Goal: Task Accomplishment & Management: Complete application form

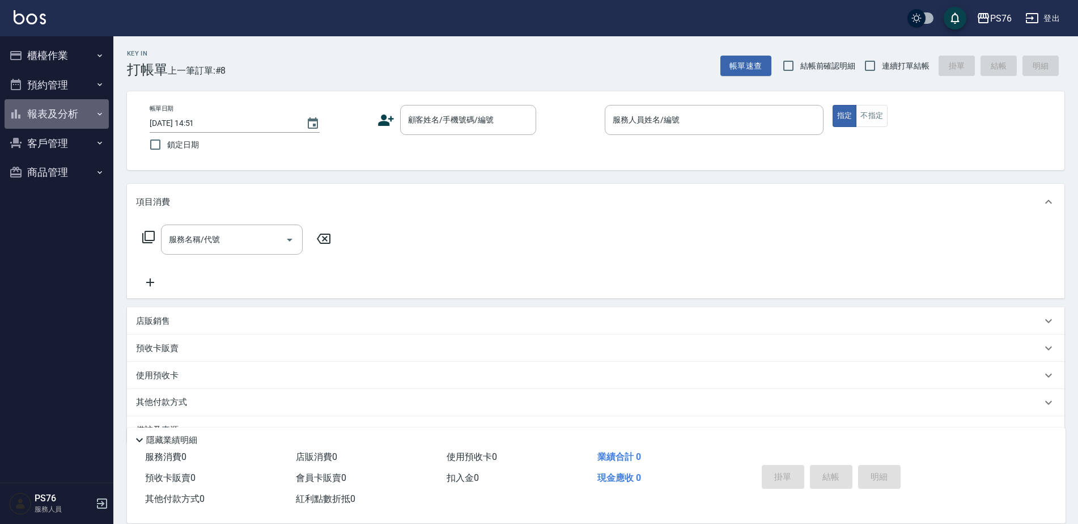
click at [87, 123] on button "報表及分析" at bounding box center [57, 113] width 104 height 29
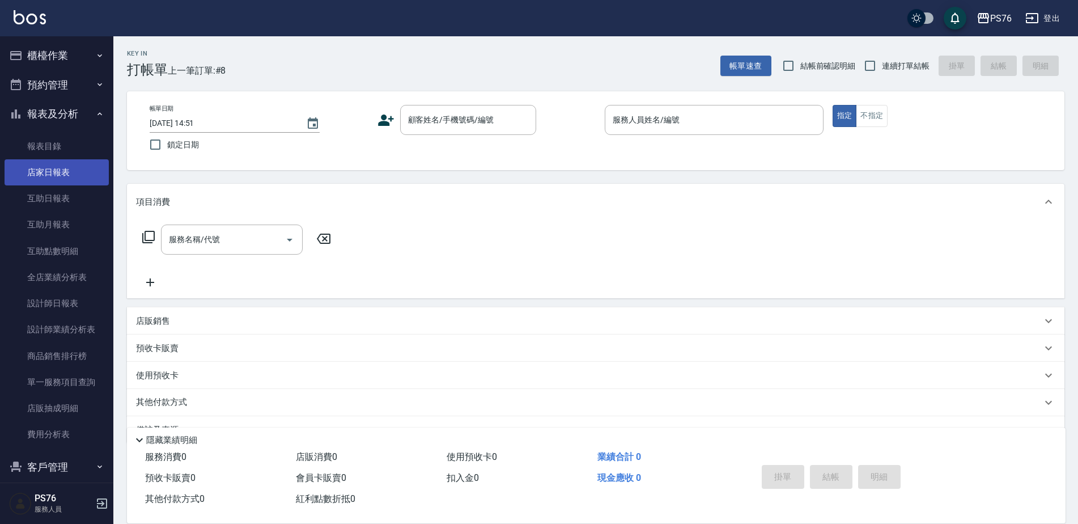
click at [77, 171] on link "店家日報表" at bounding box center [57, 172] width 104 height 26
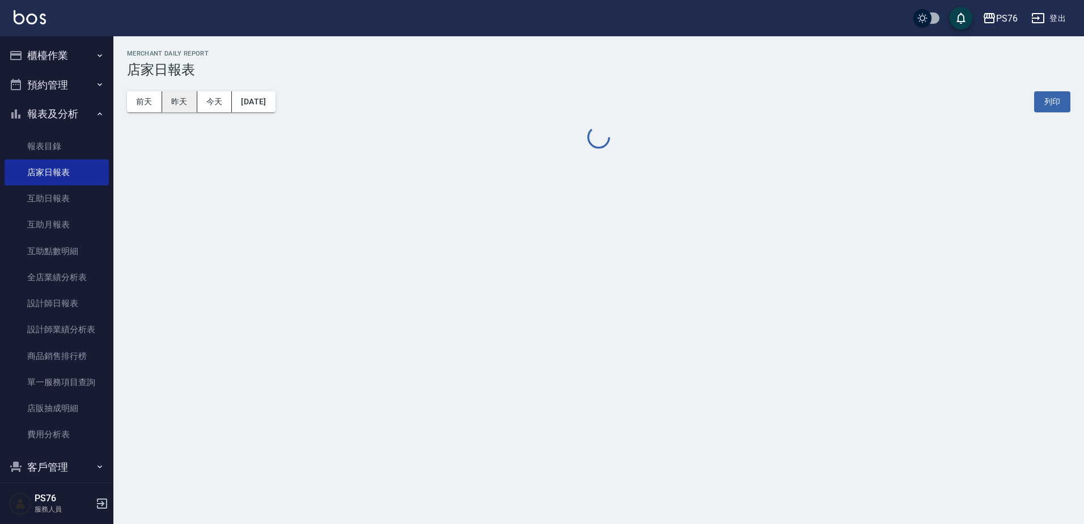
click at [181, 104] on button "昨天" at bounding box center [179, 101] width 35 height 21
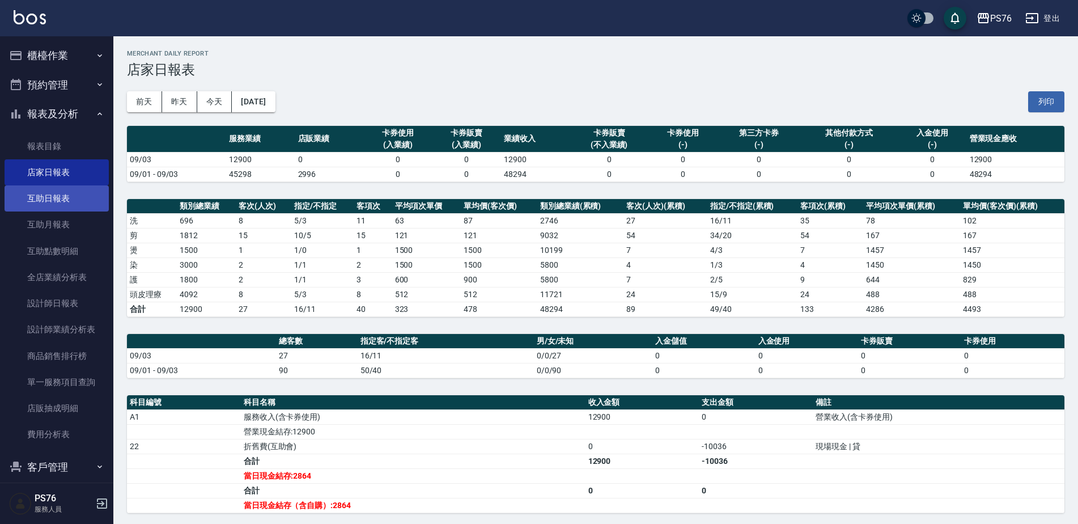
click at [80, 200] on link "互助日報表" at bounding box center [57, 198] width 104 height 26
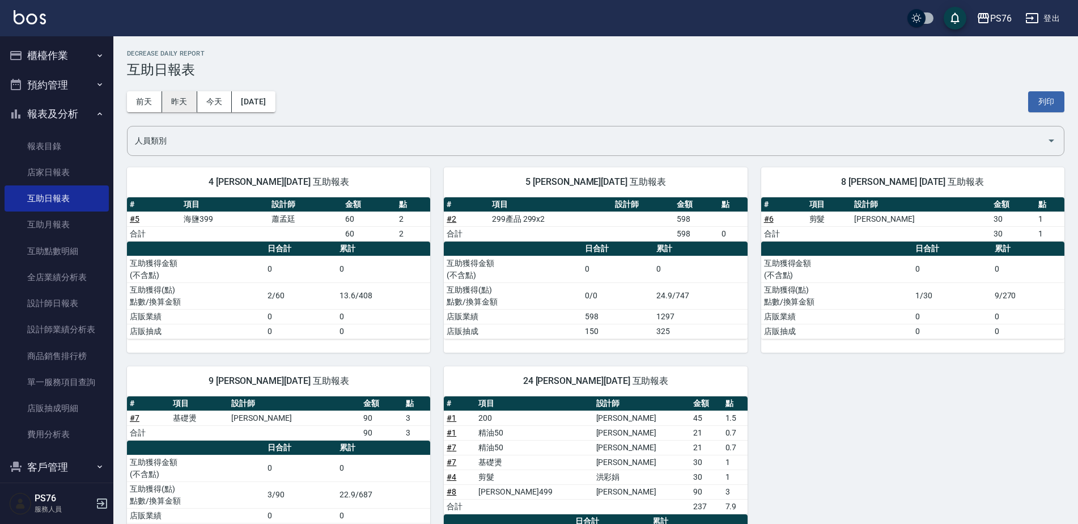
click at [188, 106] on button "昨天" at bounding box center [179, 101] width 35 height 21
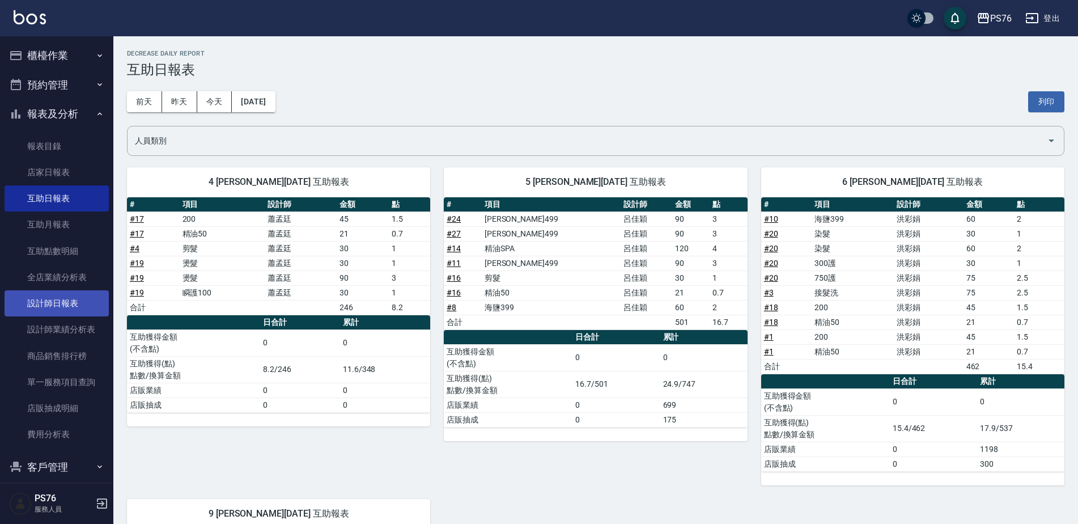
click at [78, 299] on link "設計師日報表" at bounding box center [57, 303] width 104 height 26
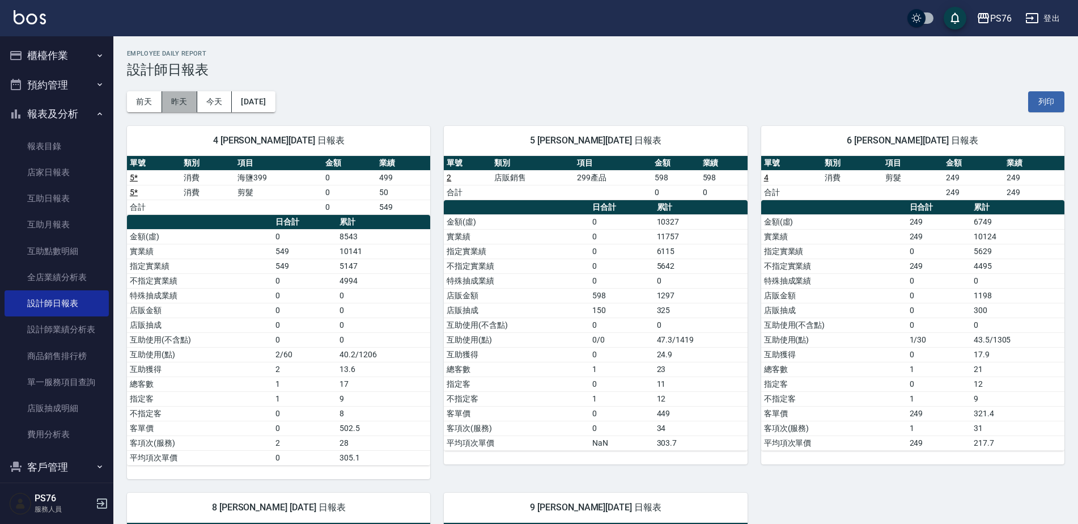
click at [176, 103] on button "昨天" at bounding box center [179, 101] width 35 height 21
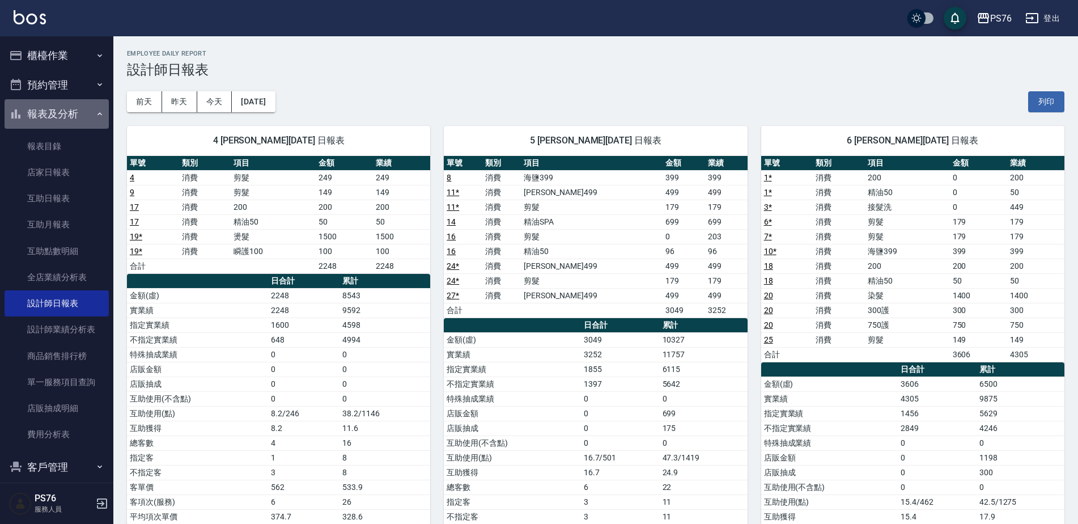
click at [74, 112] on button "報表及分析" at bounding box center [57, 113] width 104 height 29
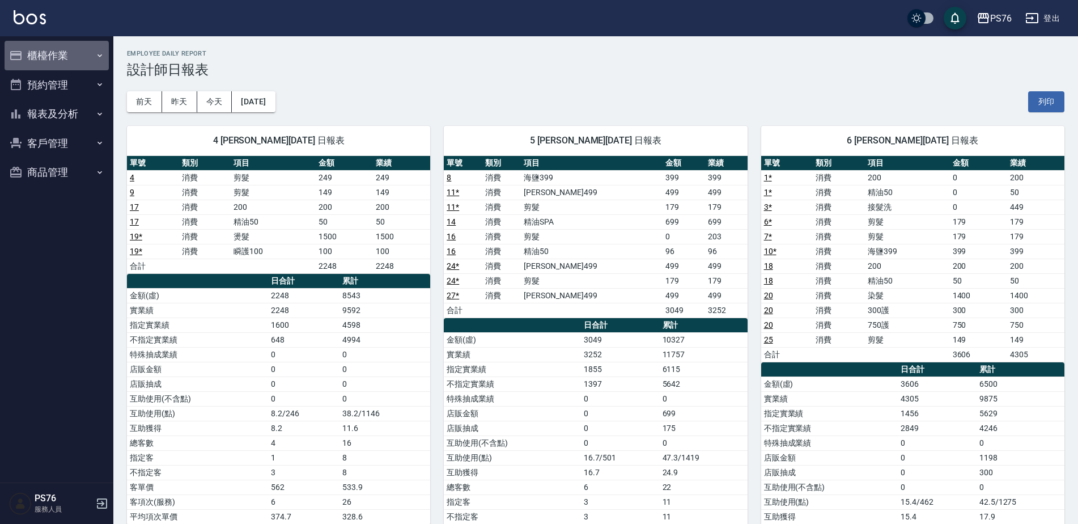
click at [67, 63] on button "櫃檯作業" at bounding box center [57, 55] width 104 height 29
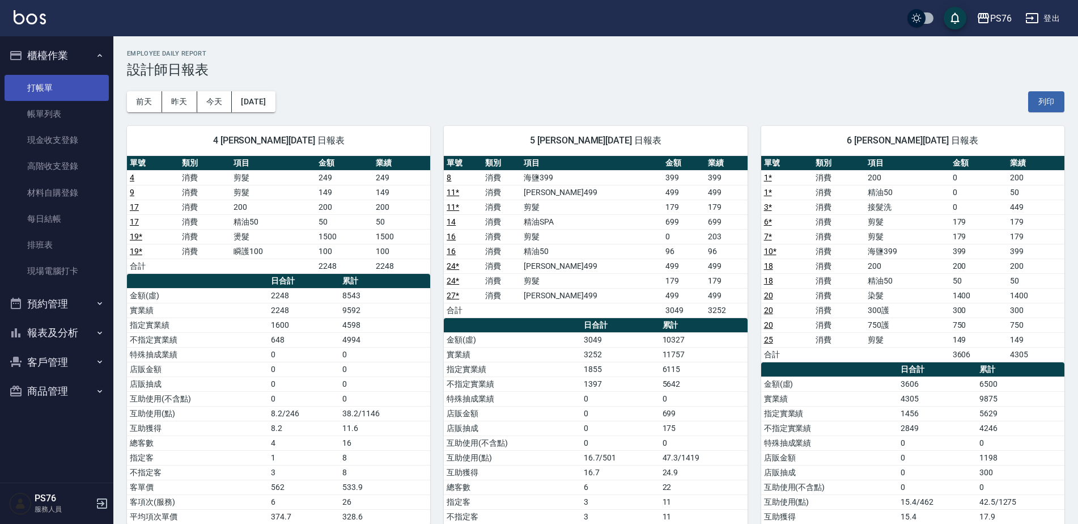
click at [61, 94] on link "打帳單" at bounding box center [57, 88] width 104 height 26
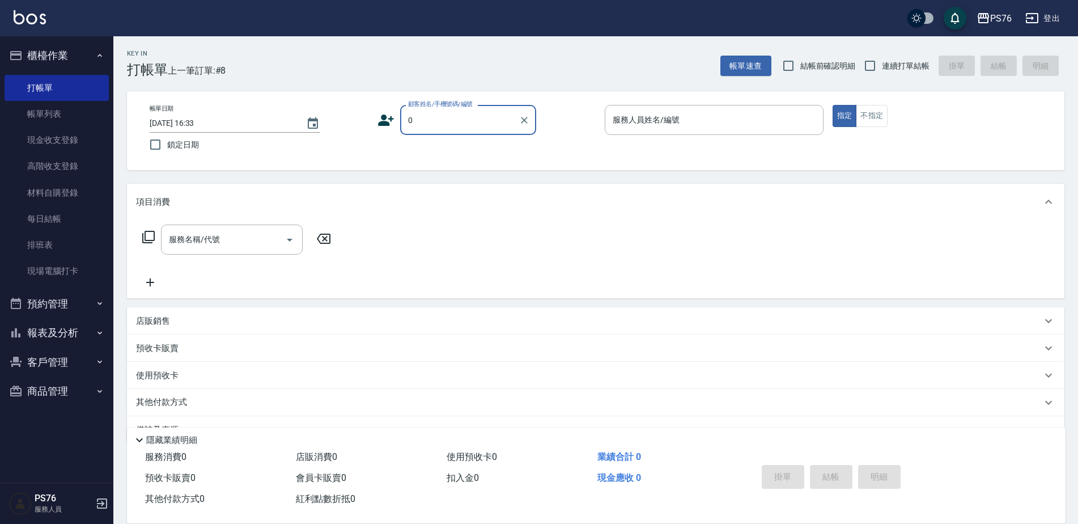
type input "無名字/0/null"
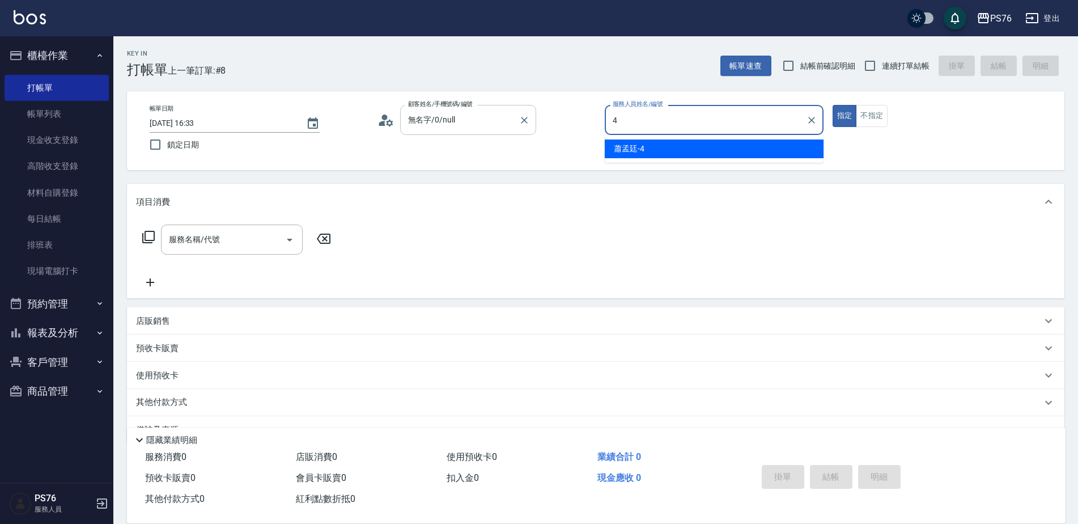
type input "蕭孟廷-4"
type button "true"
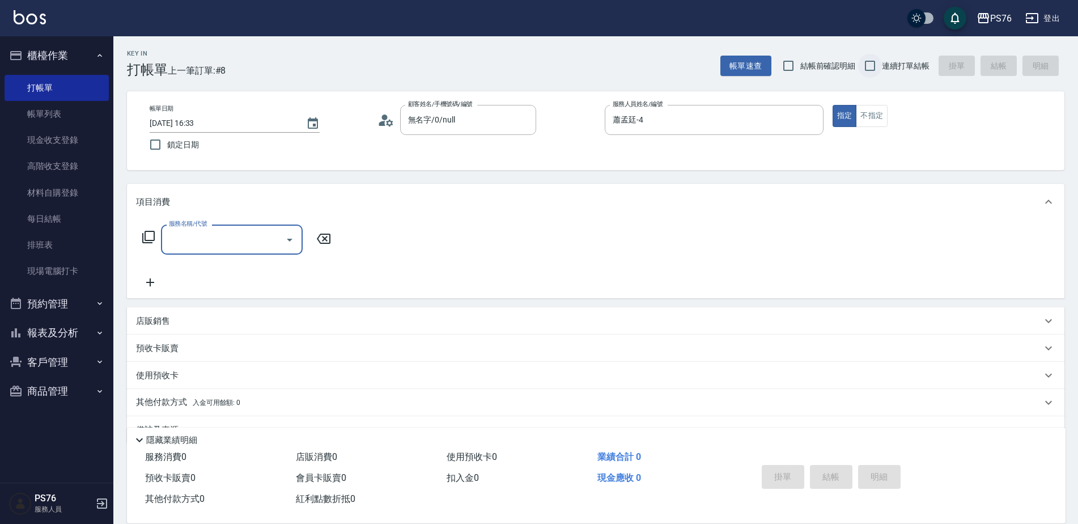
click at [867, 62] on input "連續打單結帳" at bounding box center [870, 66] width 24 height 24
checkbox input "true"
click at [227, 245] on input "服務名稱/代號" at bounding box center [223, 240] width 115 height 20
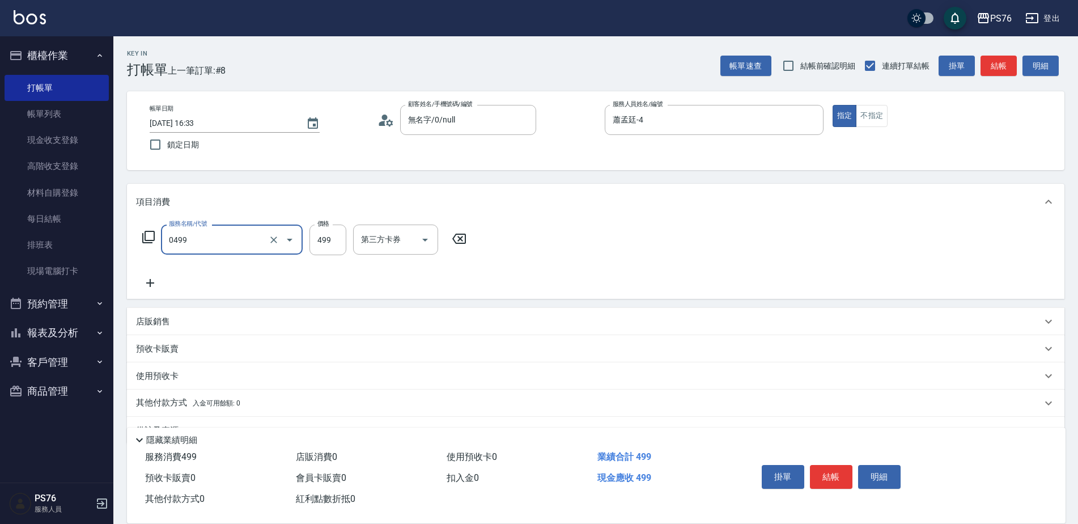
type input "[PERSON_NAME]499(0499)"
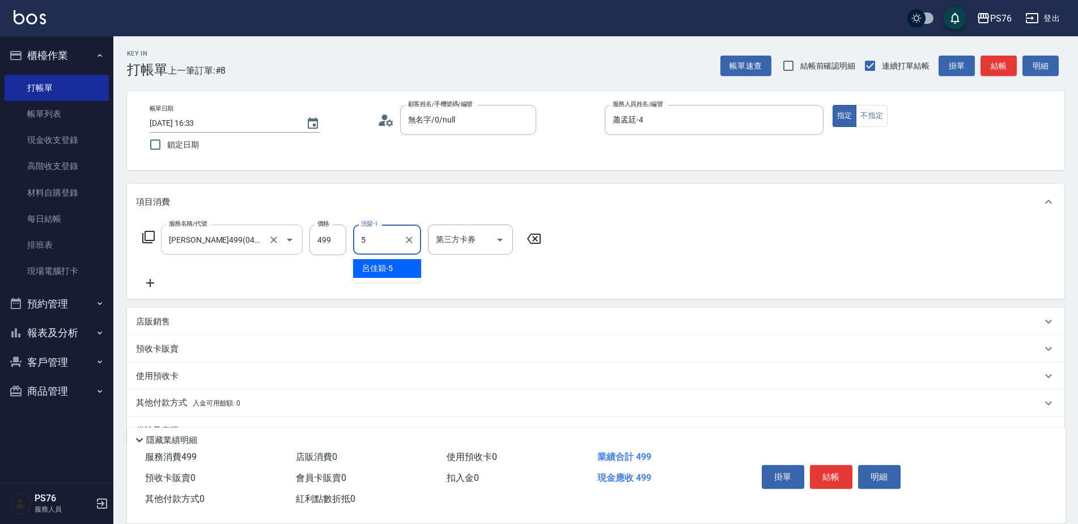
type input "呂佳穎-5"
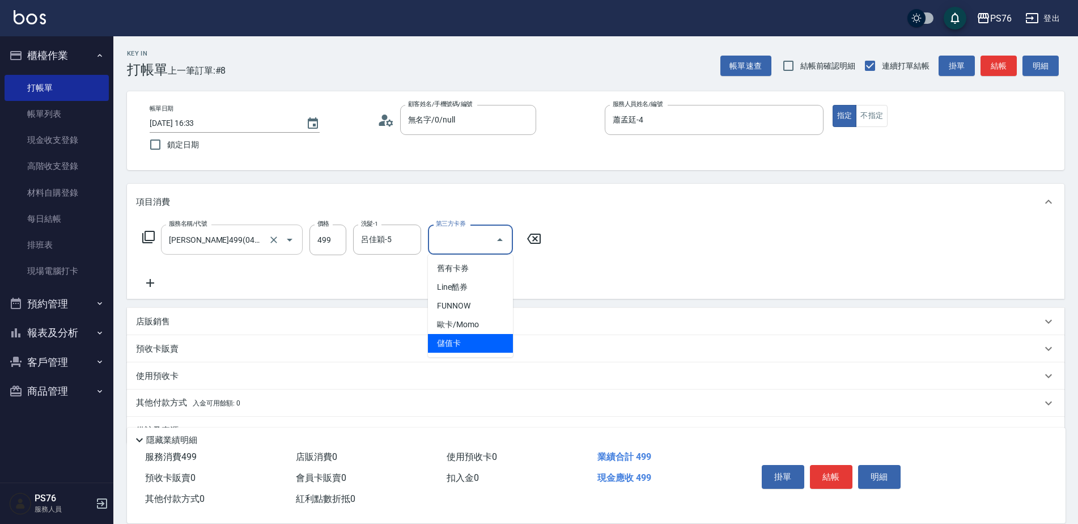
type input "儲值卡"
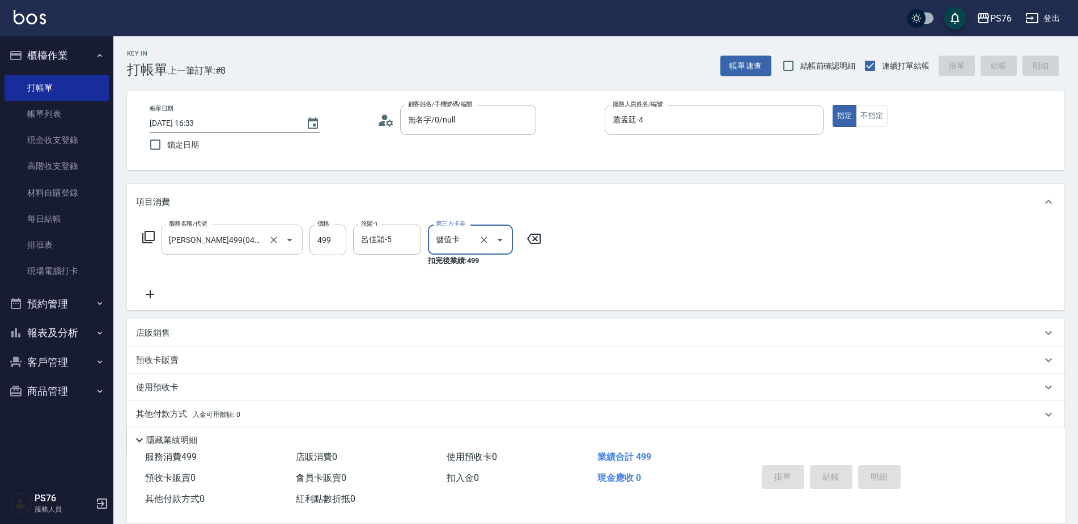
type input "[DATE] 16:34"
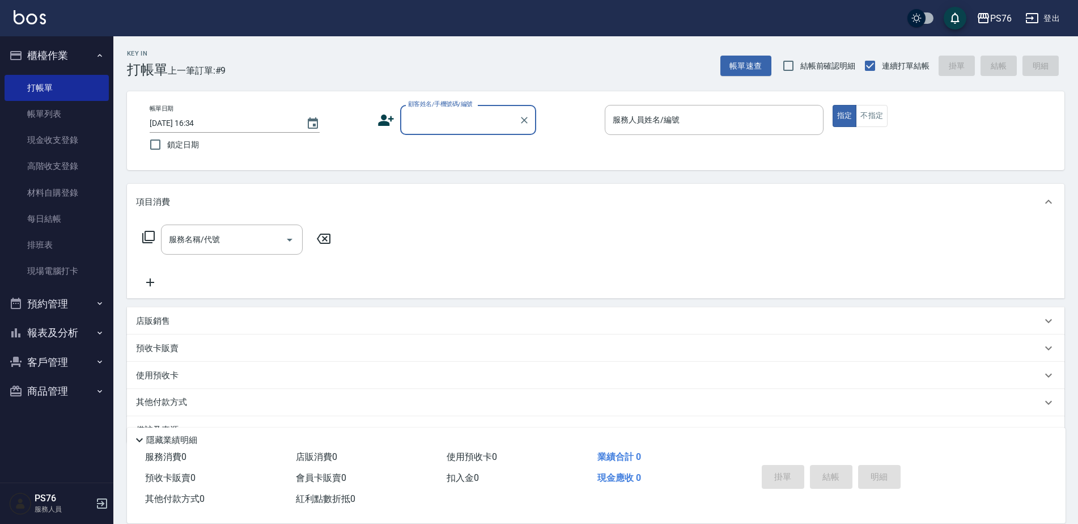
click at [438, 125] on input "顧客姓名/手機號碼/編號" at bounding box center [459, 120] width 109 height 20
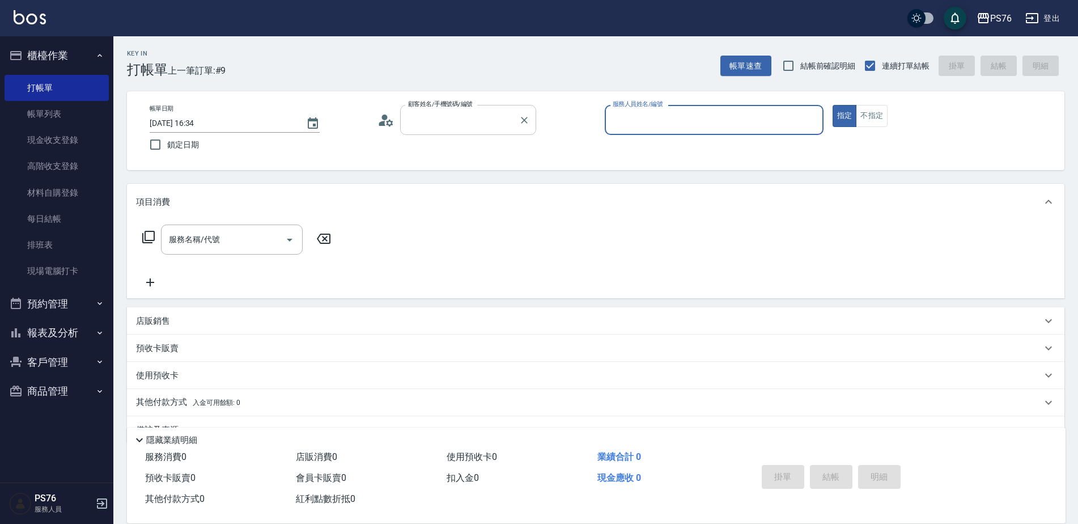
type input "無名字/0/null"
type input "蕭孟廷-4"
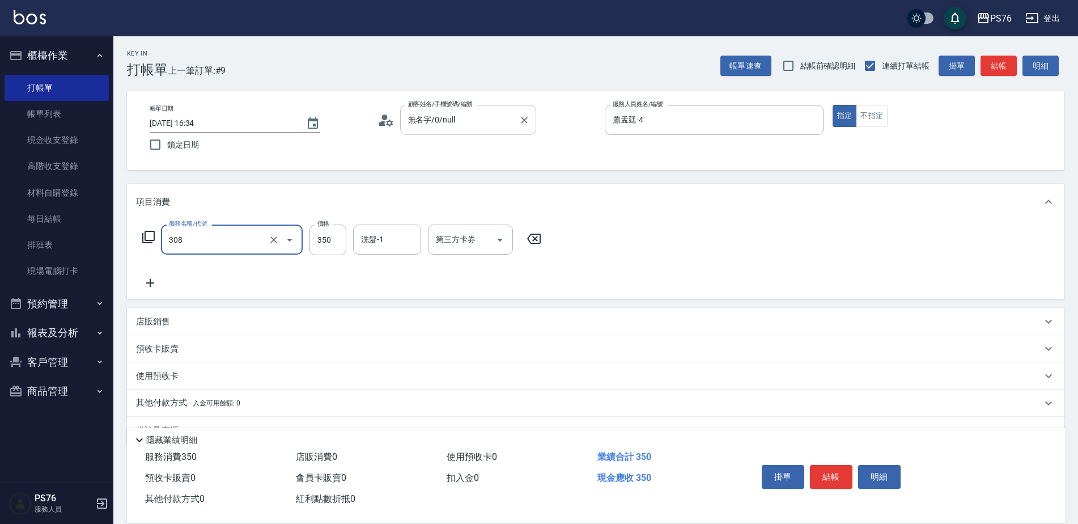
type input "洗+剪(308)"
type input "游怡瑄-24"
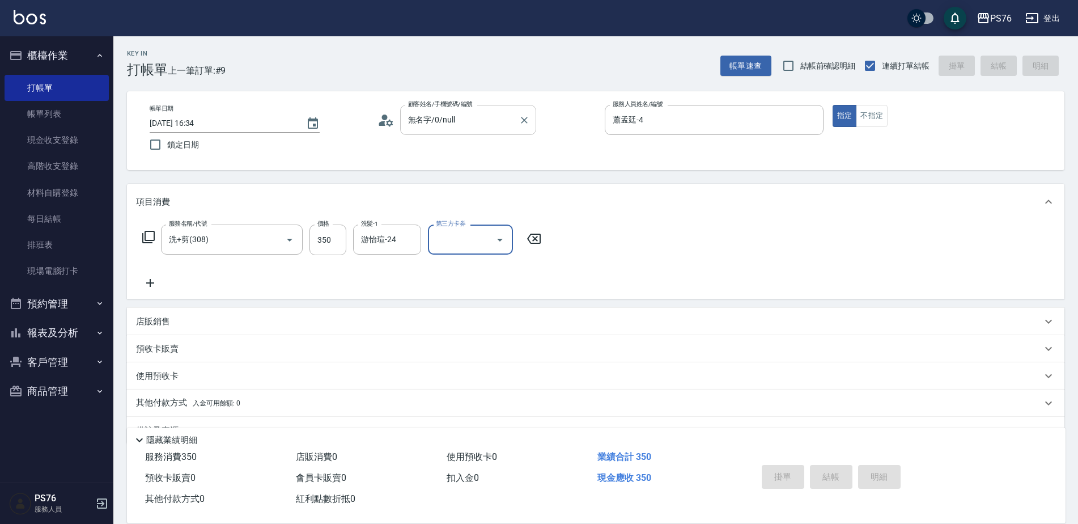
type input "[DATE] 16:49"
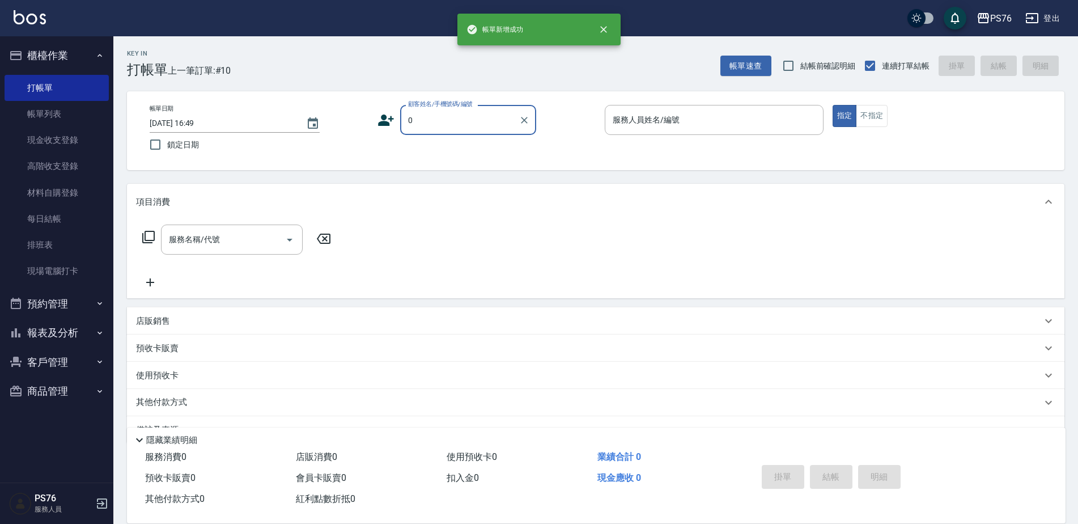
type input "無名字/0/null"
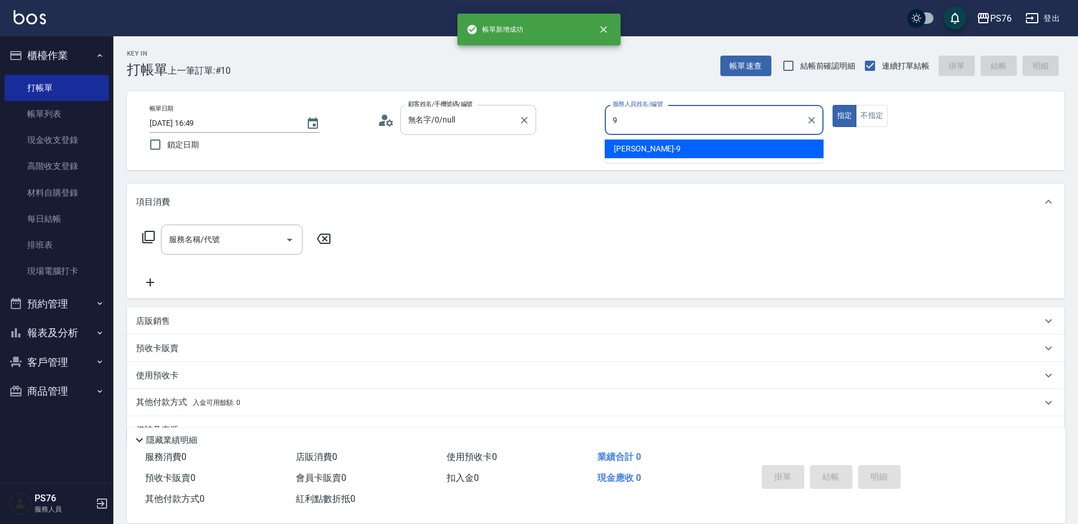
type input "[PERSON_NAME]-9"
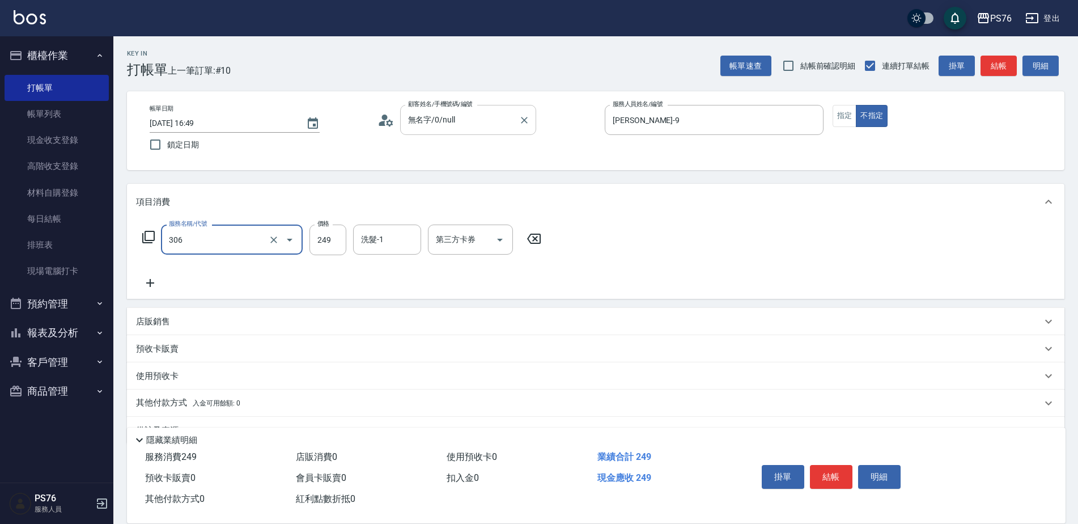
type input "剪髮(306)"
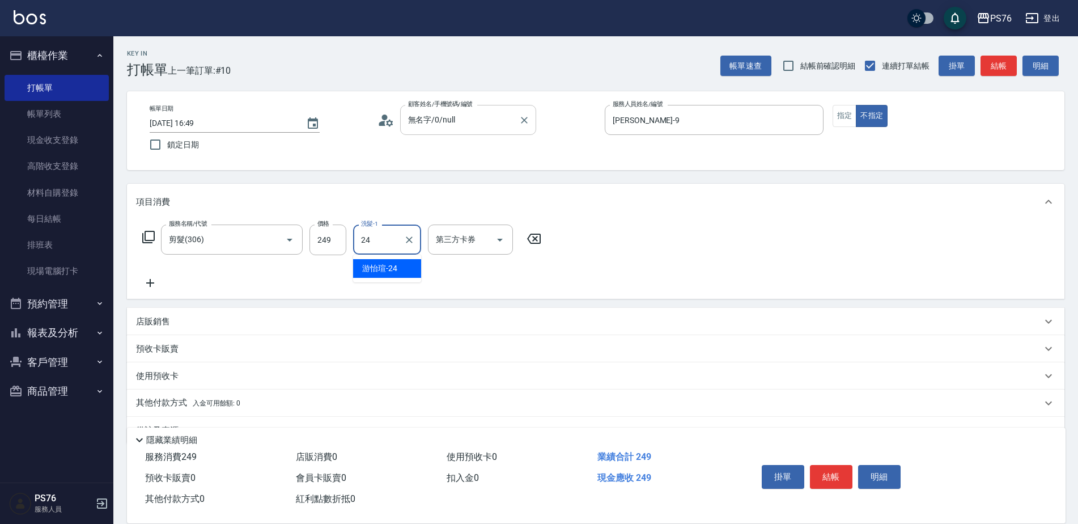
type input "游怡瑄-24"
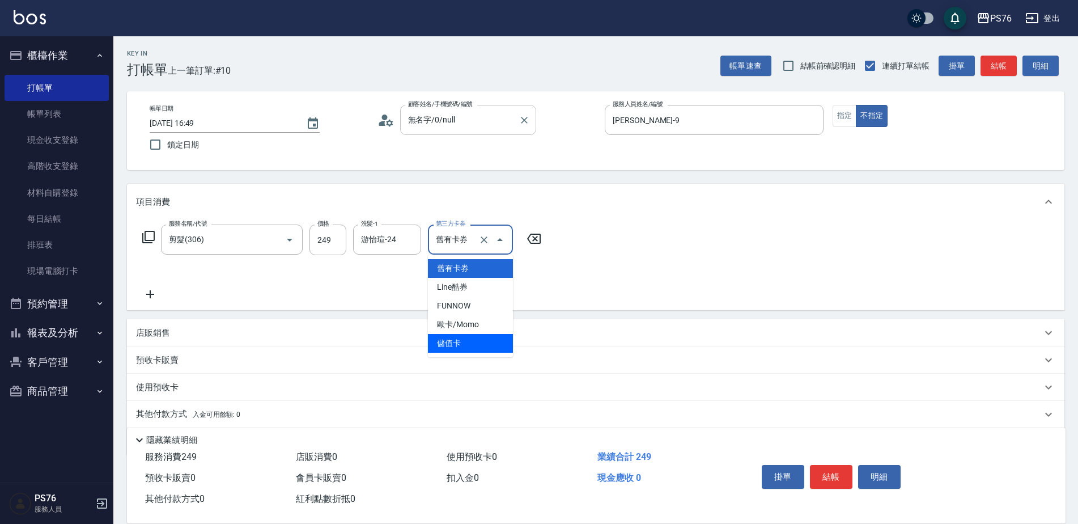
type input "儲值卡"
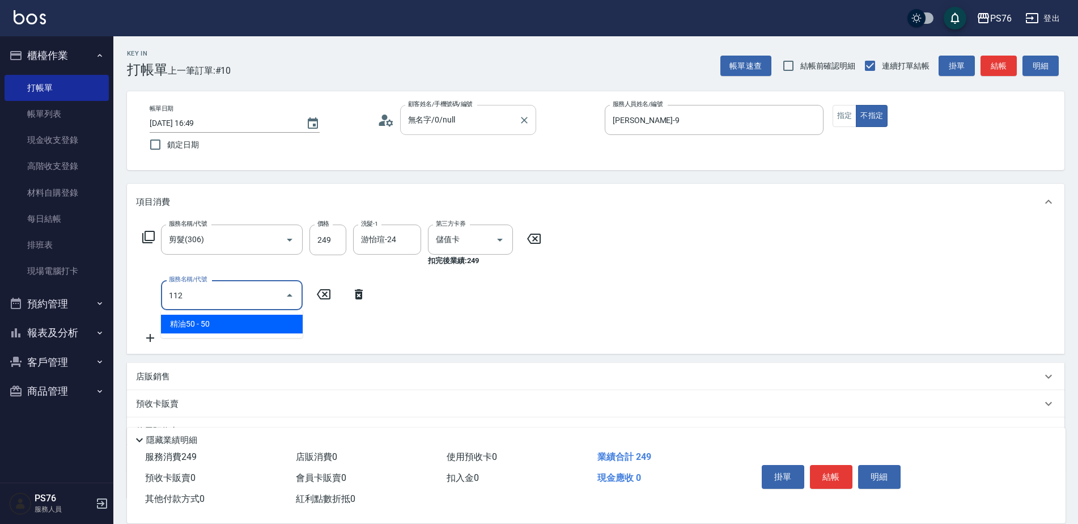
type input "精油50(112)"
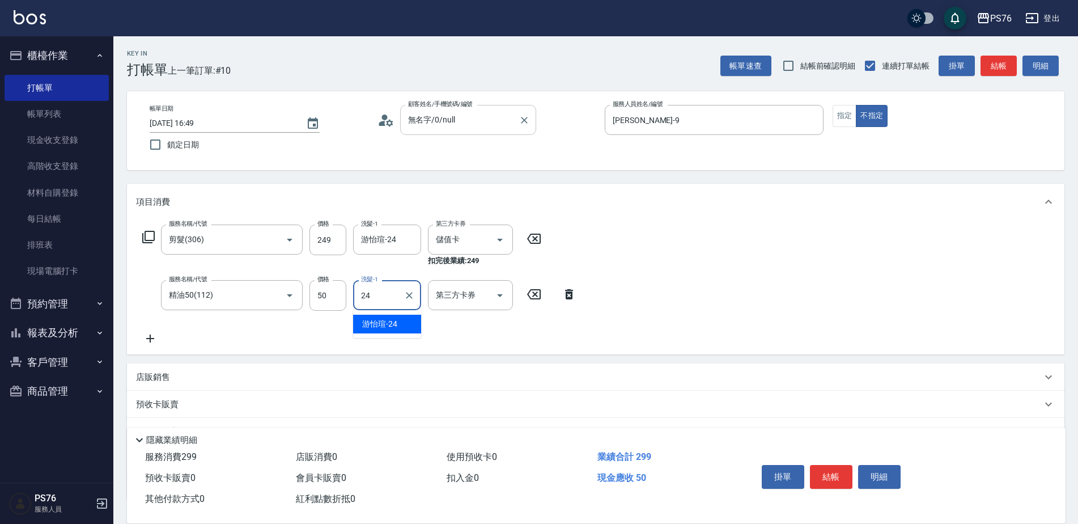
type input "游怡瑄-24"
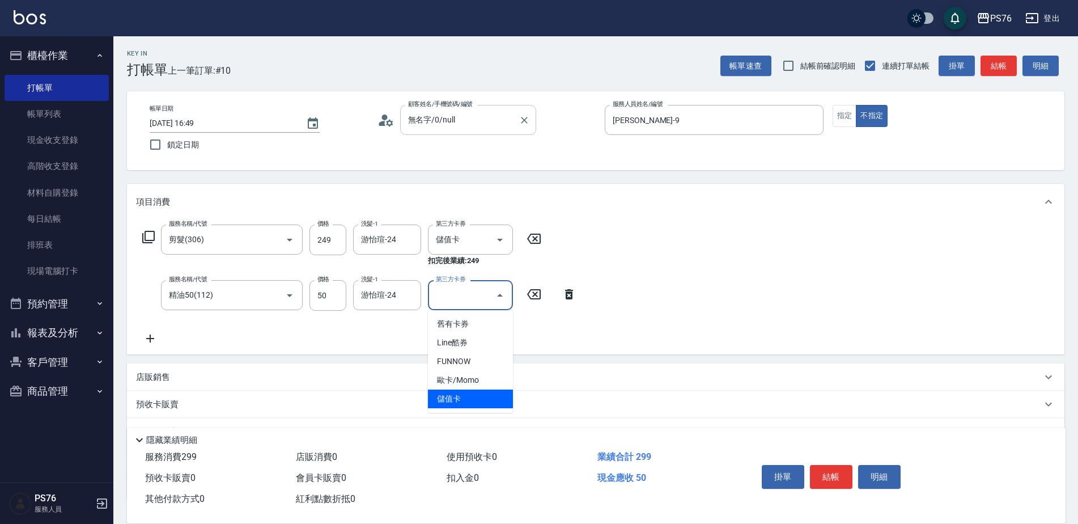
type input "儲值卡"
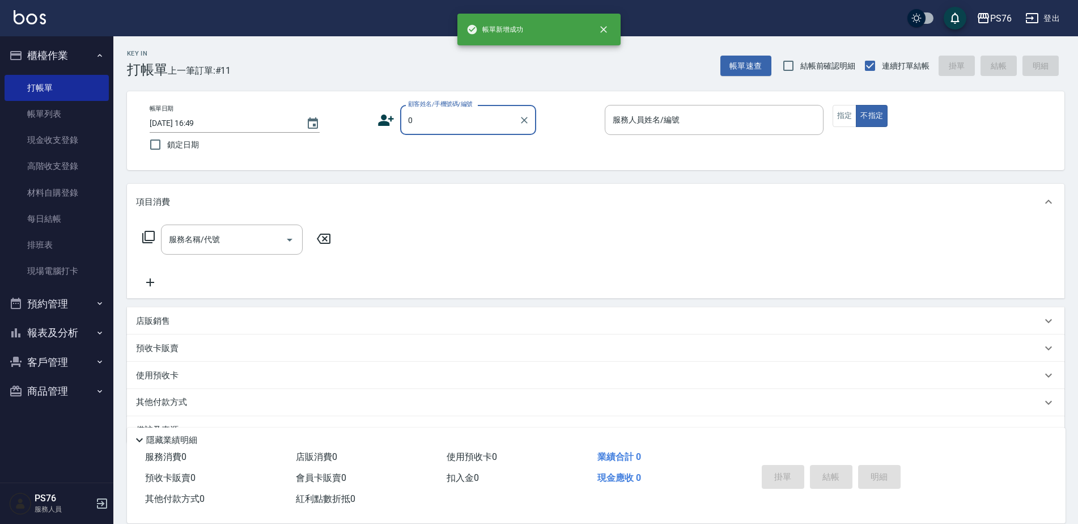
type input "無名字/0/null"
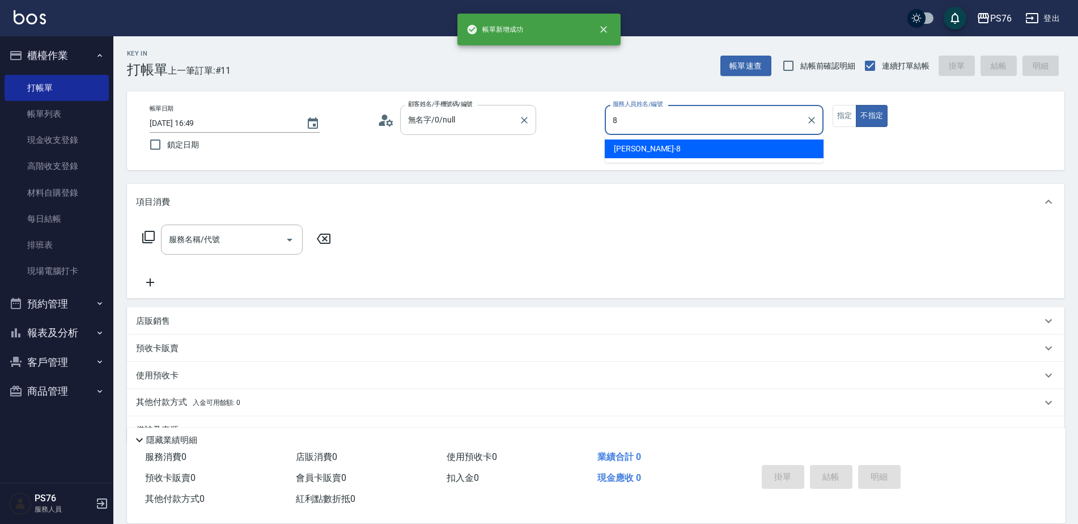
type input "[PERSON_NAME]-8"
type button "false"
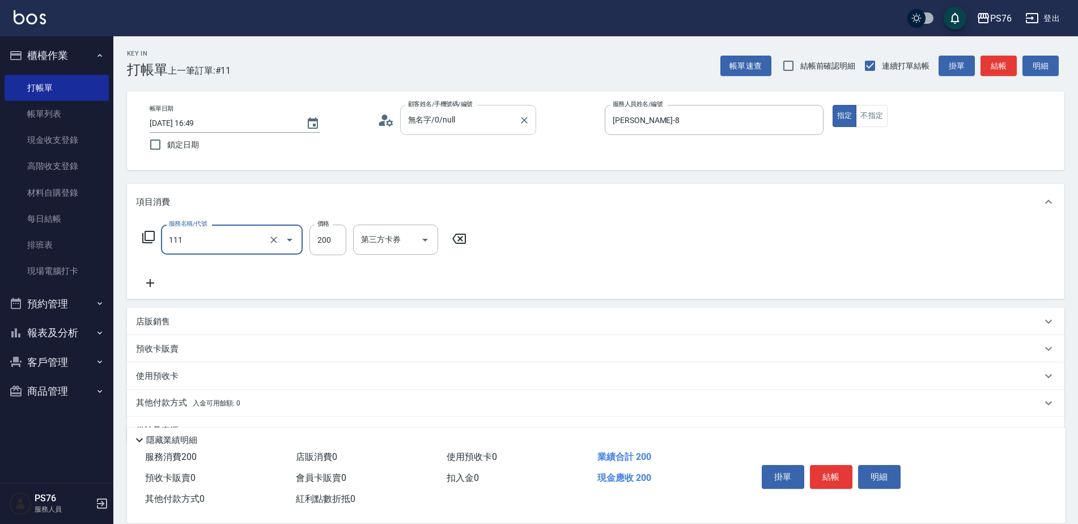
type input "200(111)"
type input "游怡瑄-24"
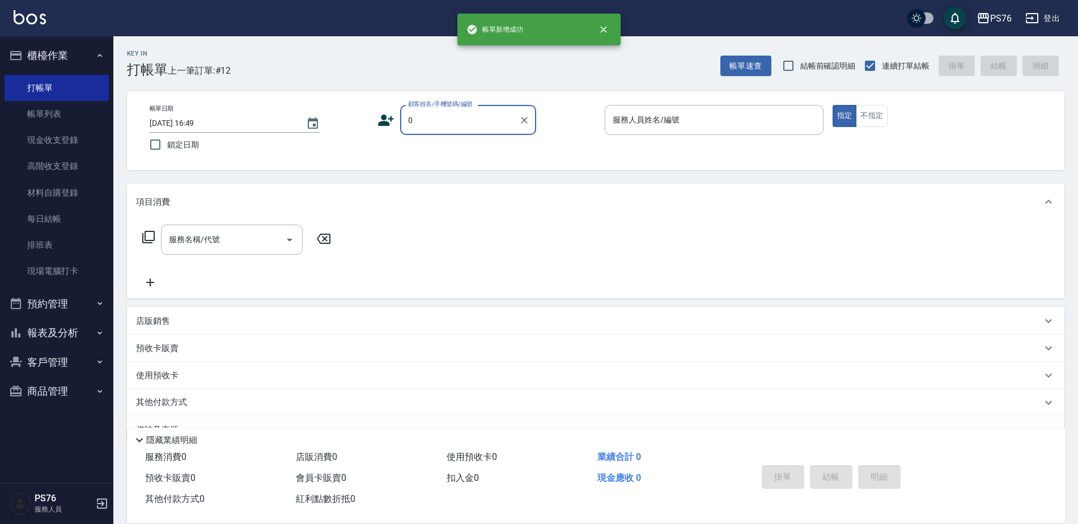
type input "無名字/0/null"
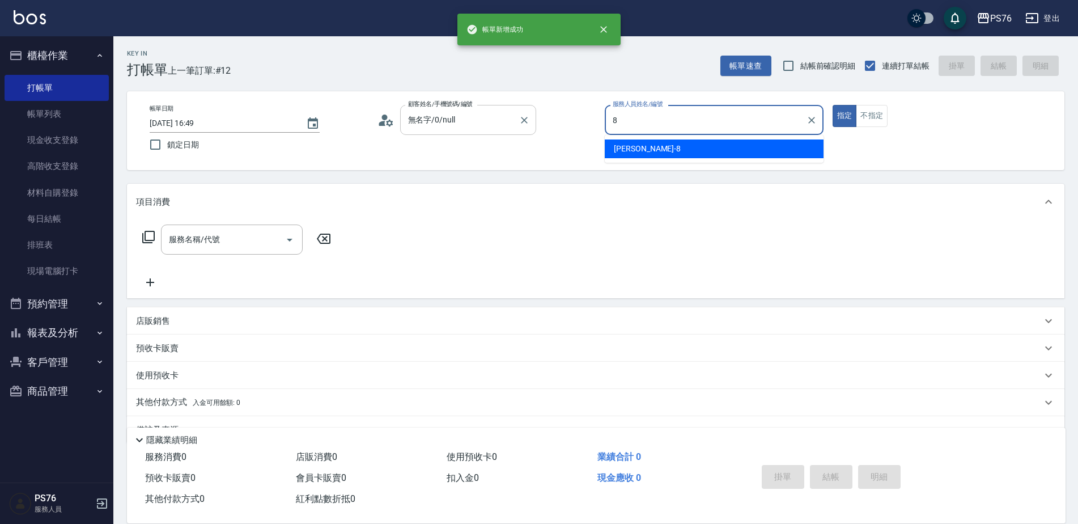
type input "[PERSON_NAME]-8"
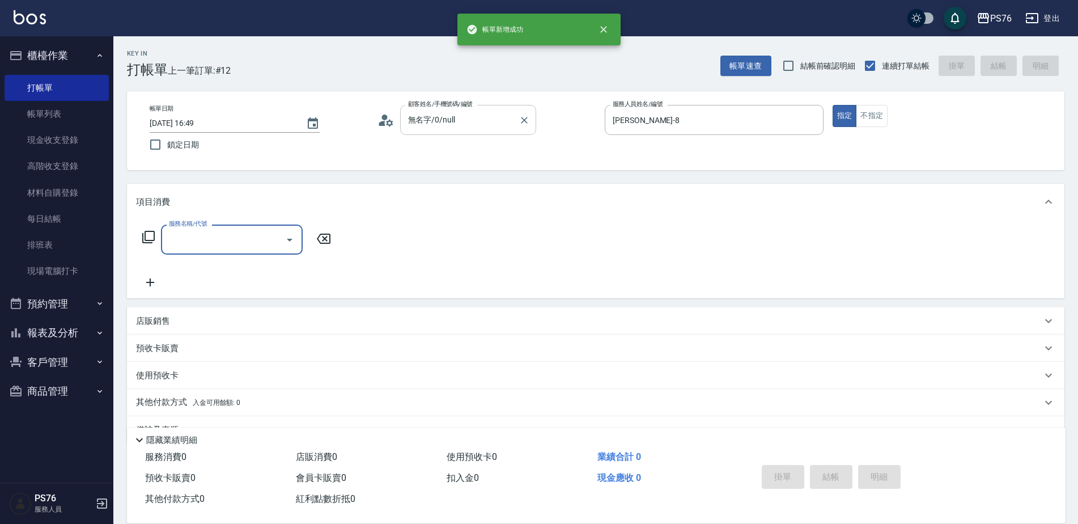
type input "2"
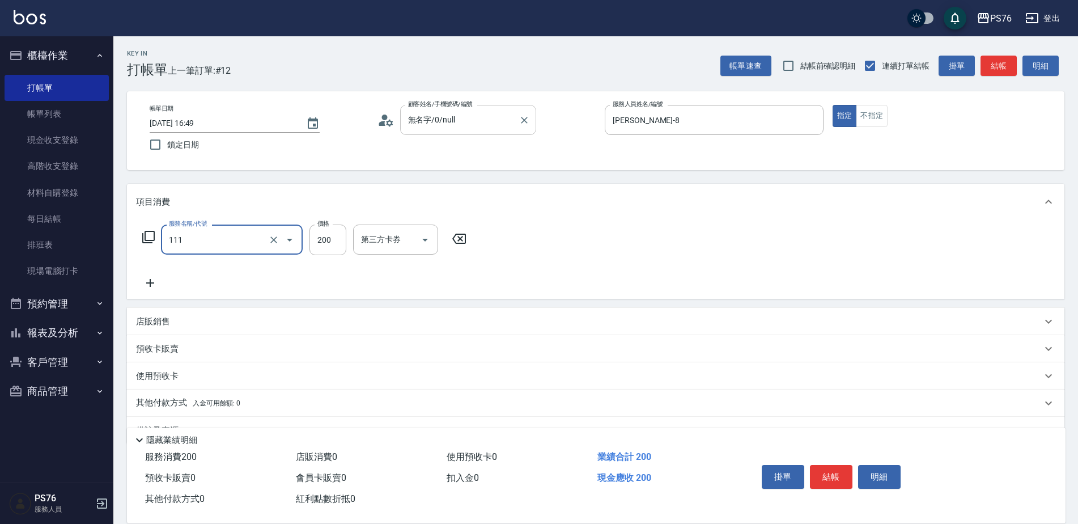
type input "200(111)"
type input "游怡瑄-24"
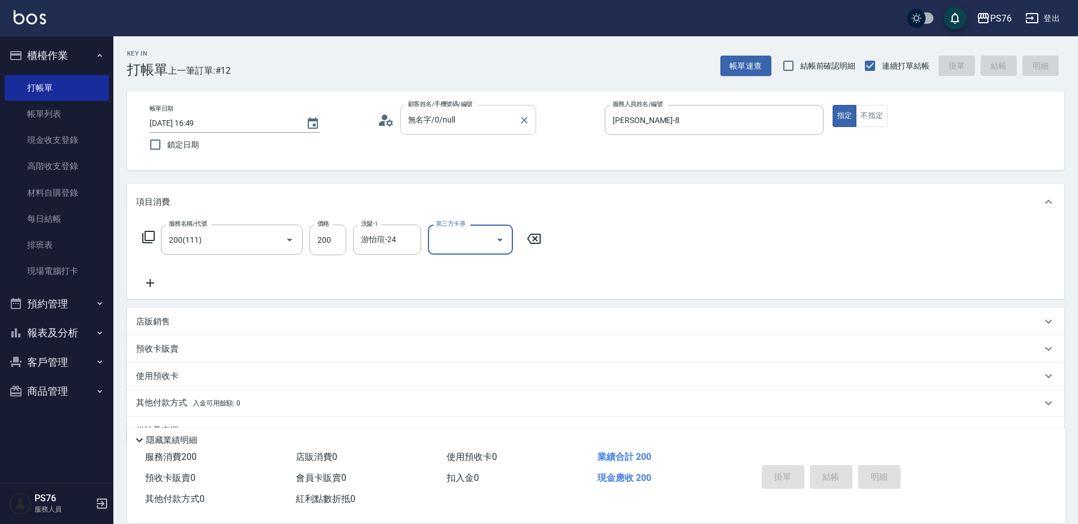
type input "[DATE] 16:50"
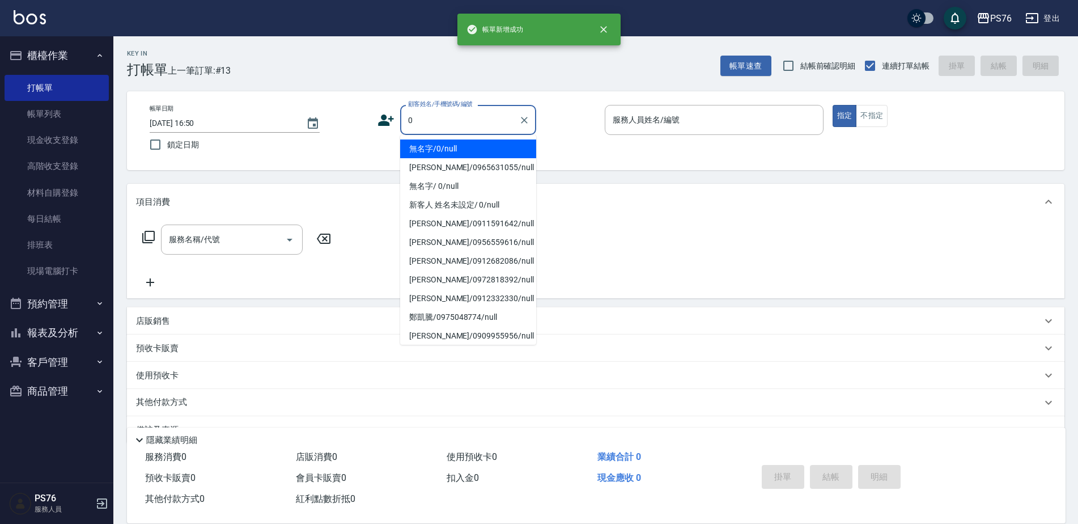
type input "無名字/0/null"
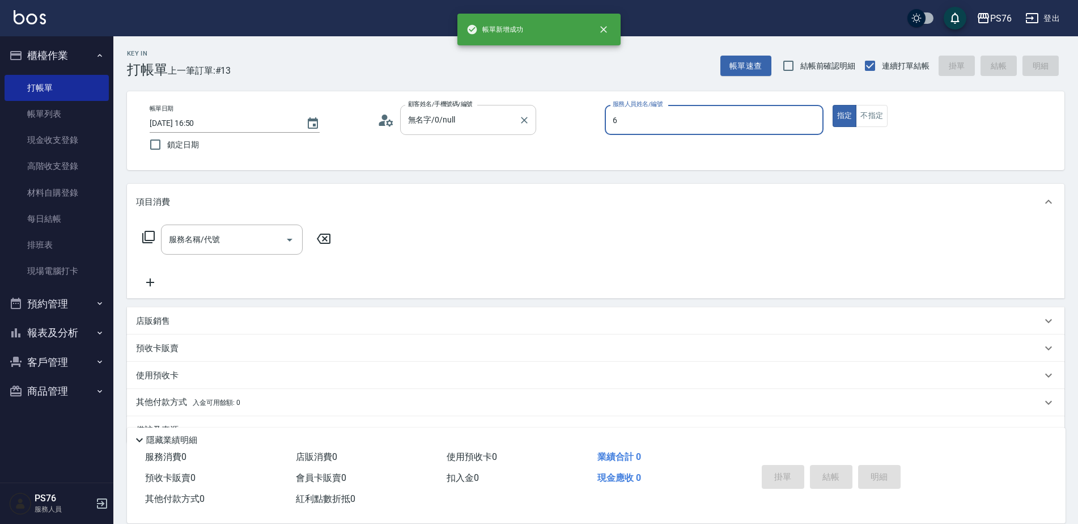
type input "洪彩娟-6"
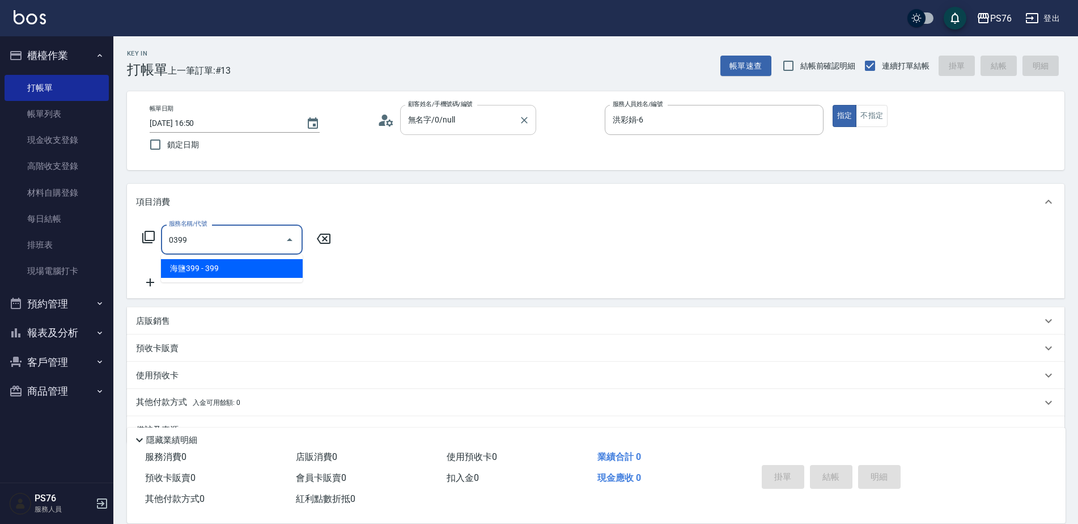
type input "海鹽399(0399)"
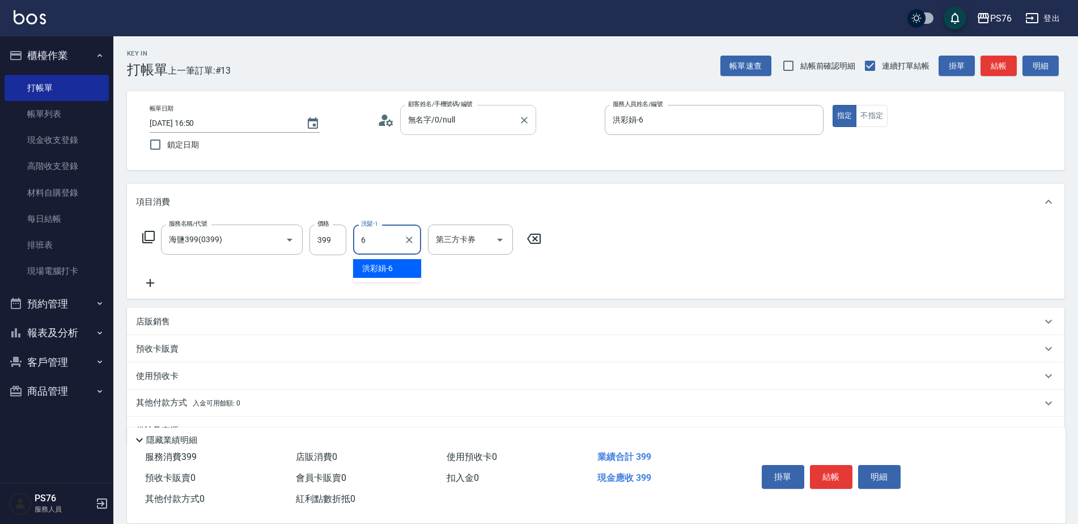
type input "洪彩娟-6"
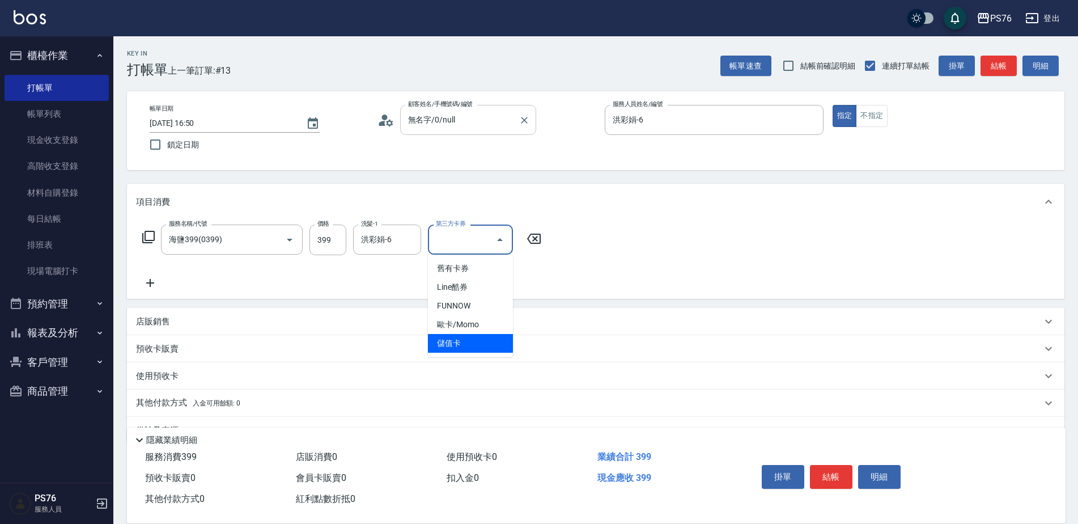
type input "儲值卡"
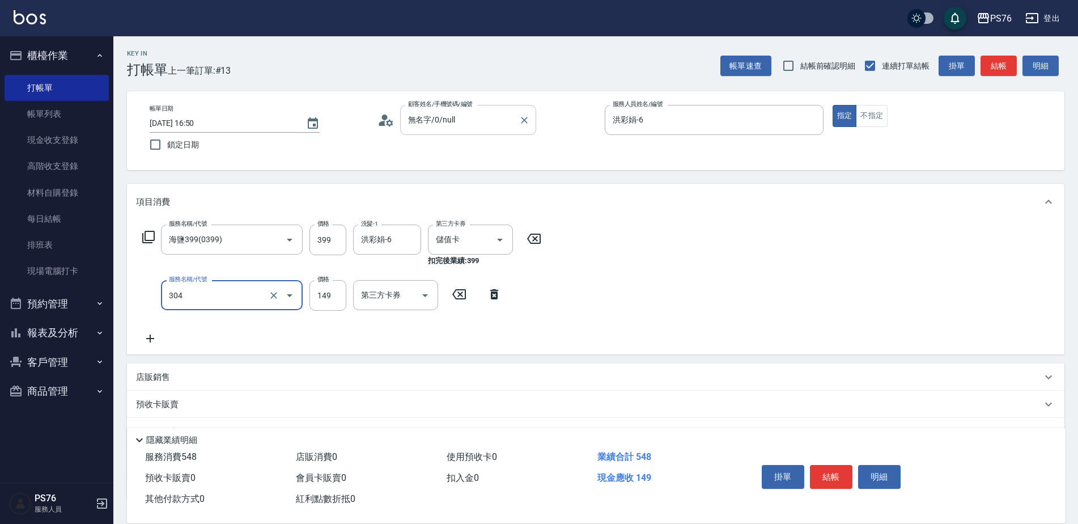
type input "剪髮(304)"
type input "179"
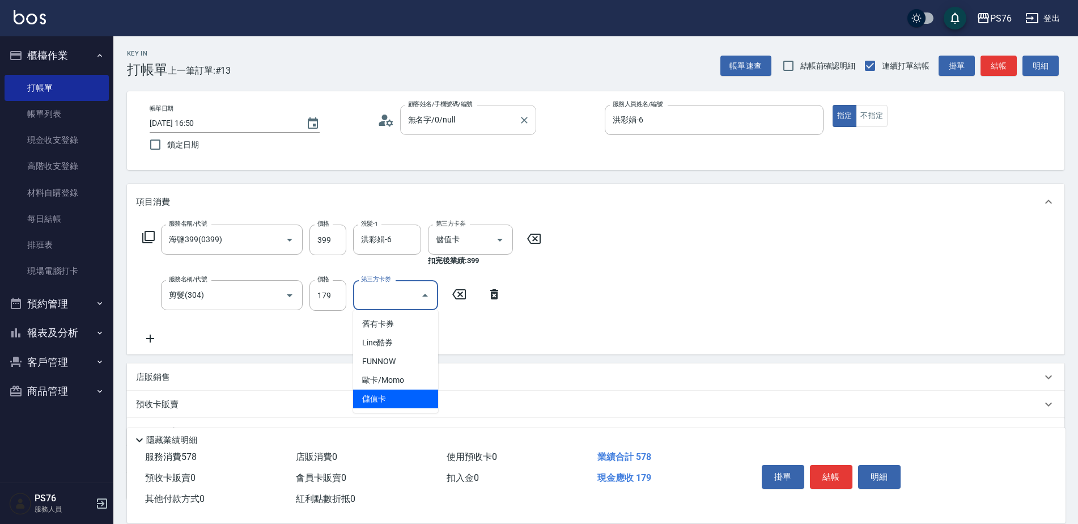
type input "儲值卡"
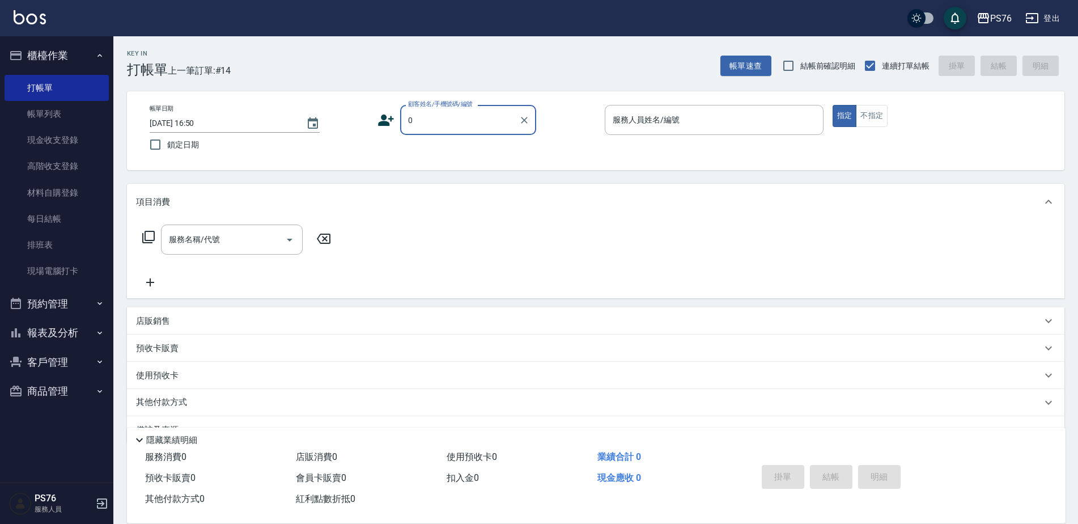
type input "無名字/0/null"
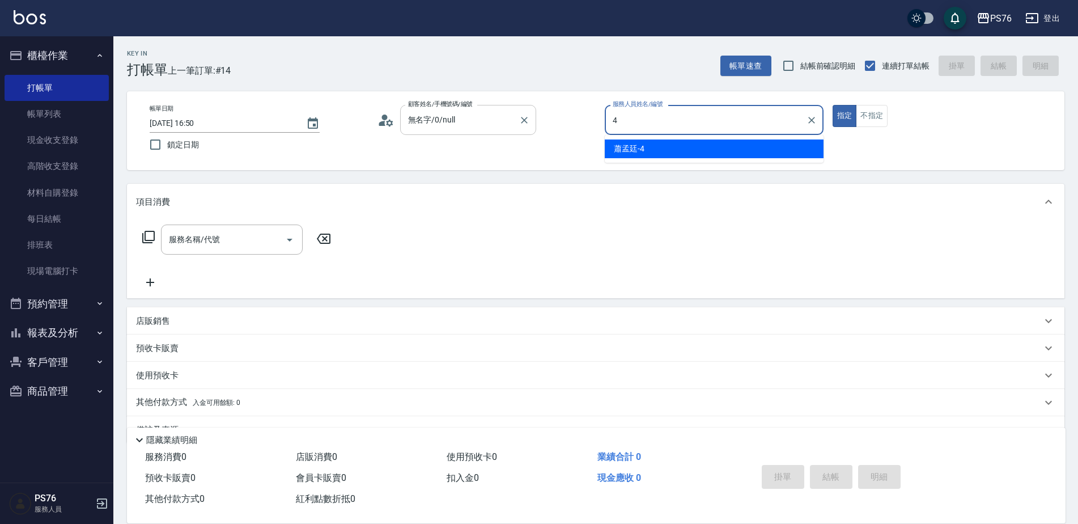
type input "蕭孟廷-4"
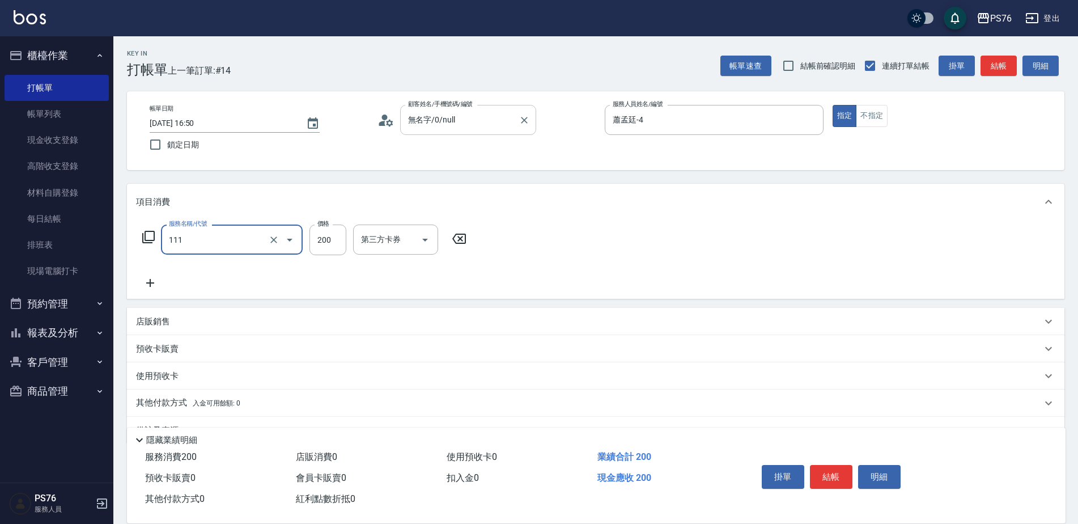
type input "200(111)"
type input "游怡瑄-24"
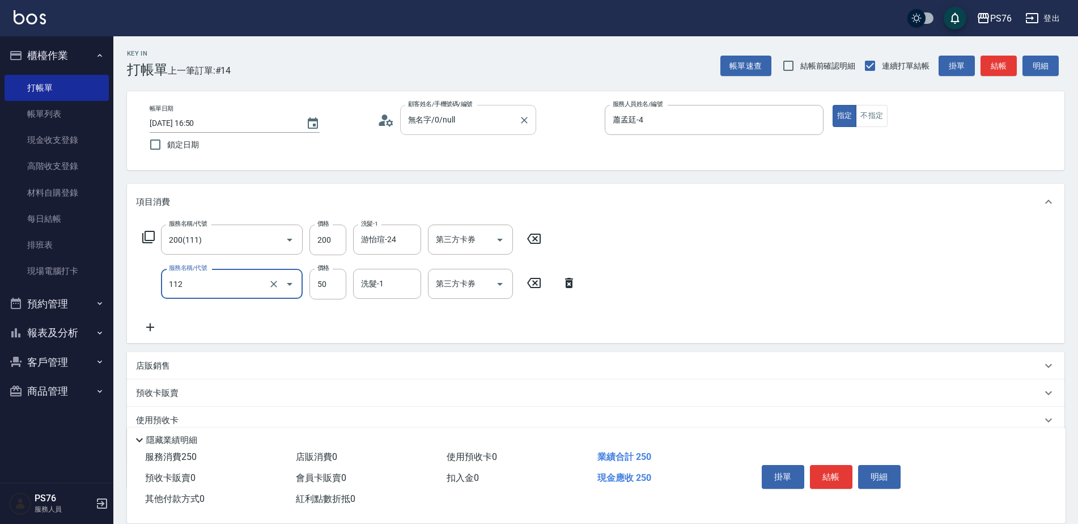
type input "精油50(112)"
click at [388, 290] on input "洗髮-1" at bounding box center [387, 284] width 58 height 20
type input "游怡瑄-24"
